Goal: Information Seeking & Learning: Learn about a topic

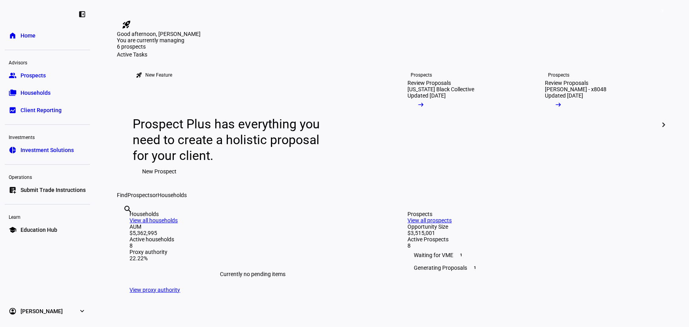
click at [32, 75] on span "Prospects" at bounding box center [33, 75] width 25 height 8
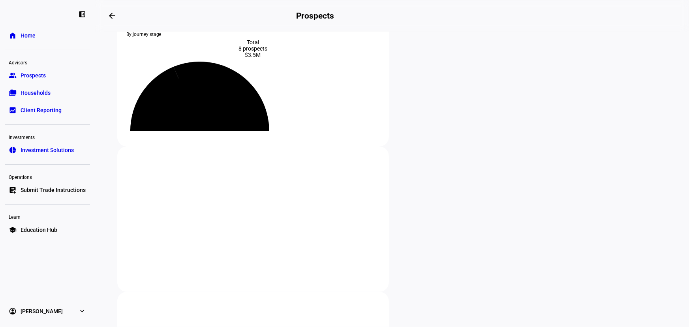
scroll to position [143, 0]
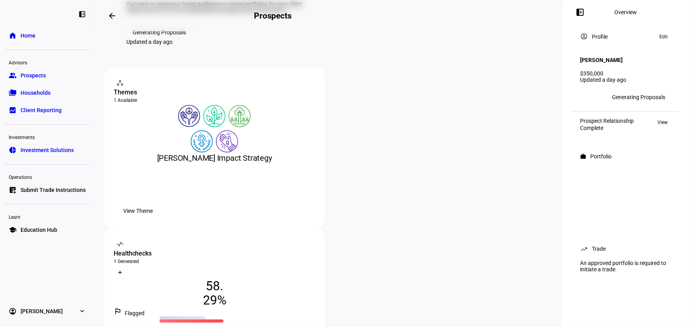
scroll to position [107, 0]
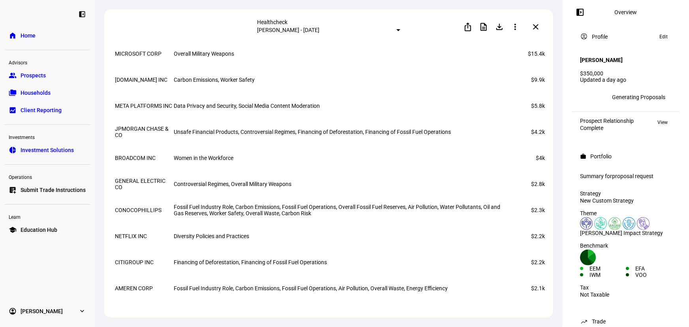
scroll to position [2849, 0]
click at [290, 40] on span "Reasons flagged for sustainability keyboard_arrow_down keyboard_arrow_up" at bounding box center [339, 37] width 98 height 6
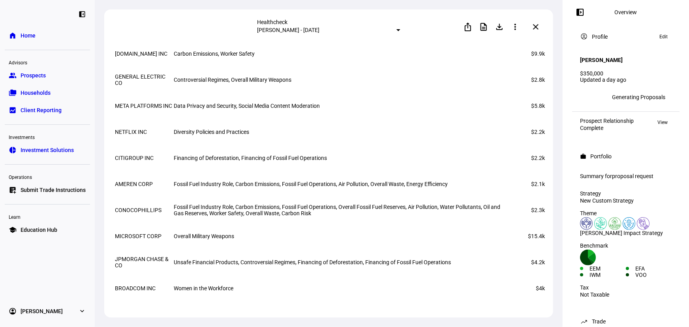
click at [290, 40] on span "Reasons flagged for sustainability keyboard_arrow_down keyboard_arrow_up" at bounding box center [339, 37] width 98 height 6
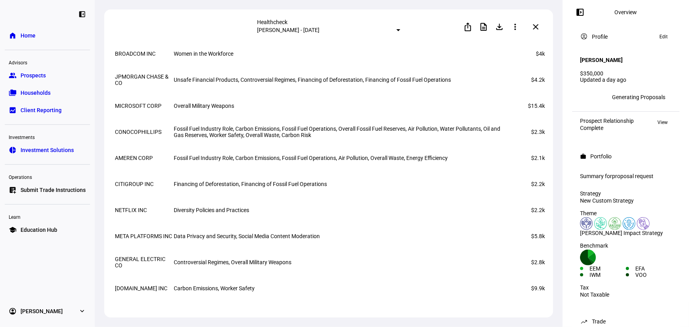
click at [290, 40] on span "Reasons flagged for sustainability keyboard_arrow_down keyboard_arrow_up" at bounding box center [339, 37] width 98 height 6
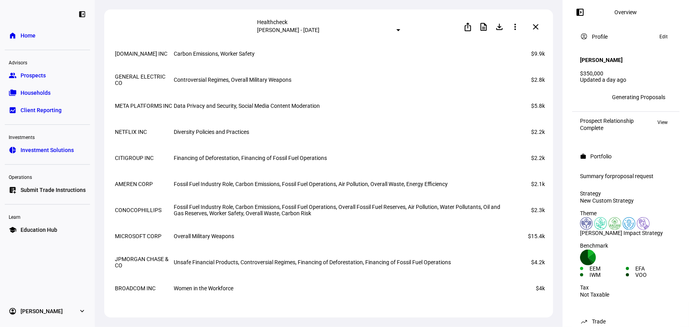
click at [290, 40] on span "Reasons flagged for sustainability keyboard_arrow_down keyboard_arrow_up" at bounding box center [339, 37] width 98 height 6
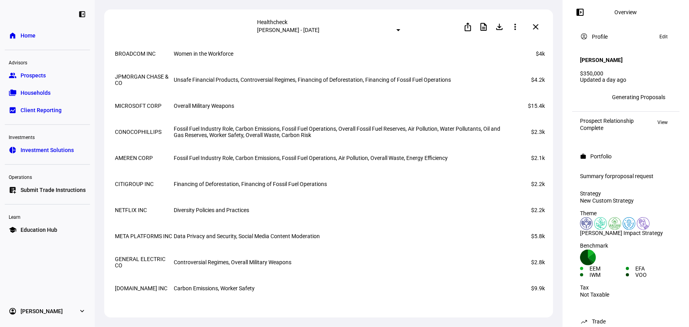
click at [290, 40] on span "Reasons flagged for sustainability keyboard_arrow_down keyboard_arrow_up" at bounding box center [339, 37] width 98 height 6
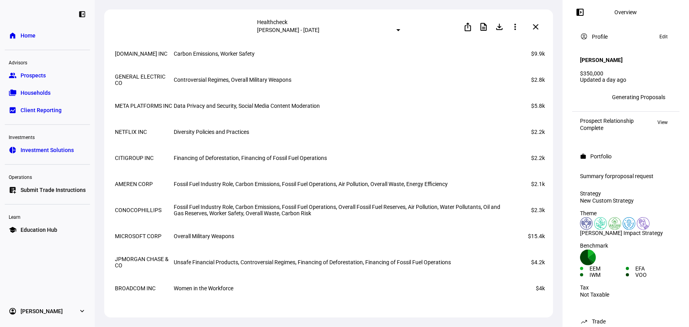
click at [290, 40] on span "Reasons flagged for sustainability keyboard_arrow_down keyboard_arrow_up" at bounding box center [339, 37] width 98 height 6
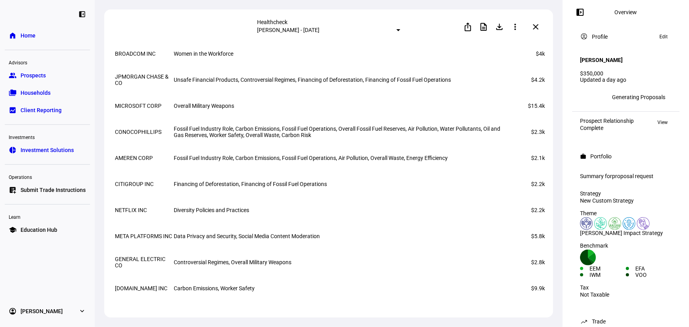
click at [151, 40] on th "Name keyboard_arrow_down keyboard_arrow_up" at bounding box center [143, 36] width 58 height 7
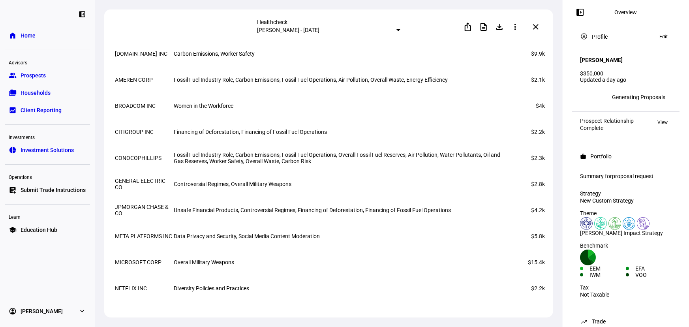
click at [535, 45] on mat-icon "keyboard_arrow_up" at bounding box center [539, 39] width 9 height 9
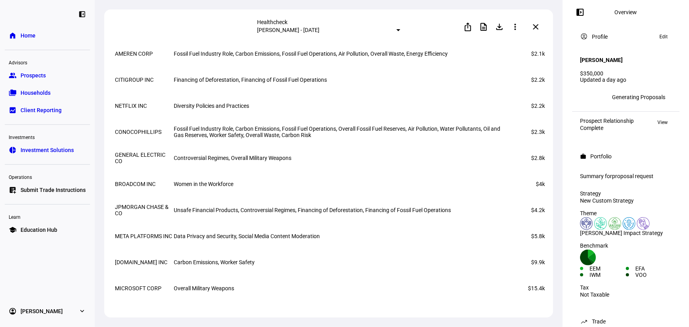
click at [535, 42] on mat-icon "keyboard_arrow_up" at bounding box center [539, 36] width 9 height 9
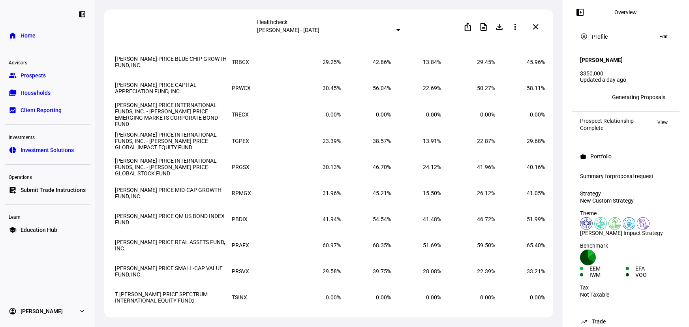
scroll to position [2311, 0]
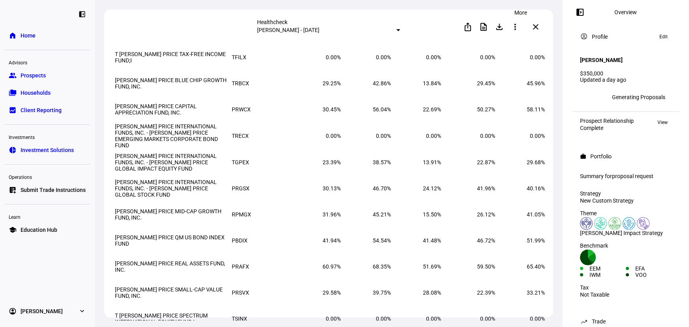
click at [524, 28] on span at bounding box center [514, 26] width 19 height 19
click at [249, 18] on div at bounding box center [344, 163] width 689 height 327
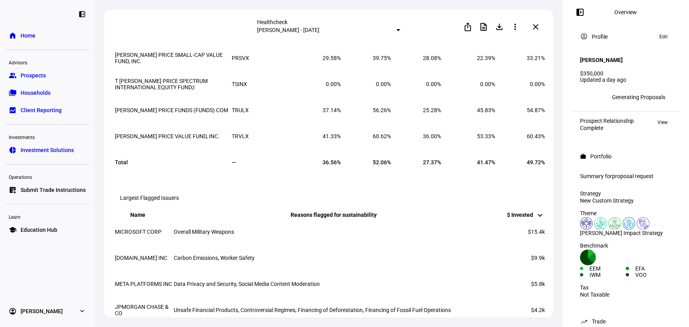
scroll to position [2526, 0]
